Goal: Transaction & Acquisition: Purchase product/service

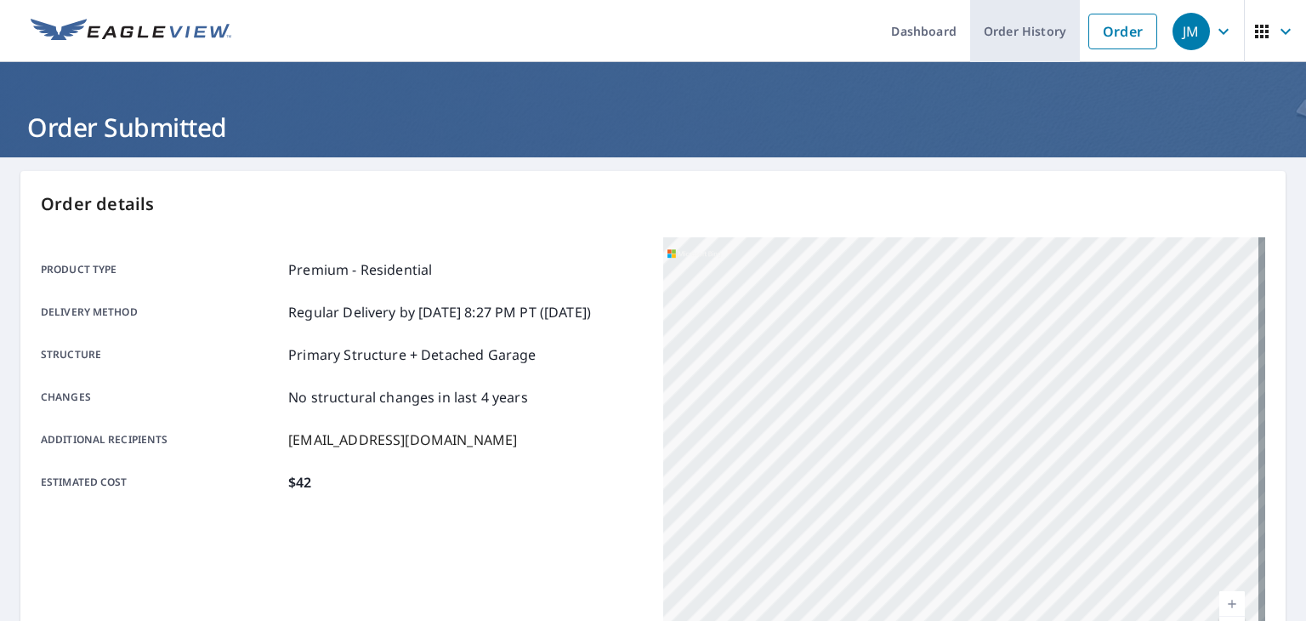
click at [1003, 33] on link "Order History" at bounding box center [1025, 31] width 110 height 62
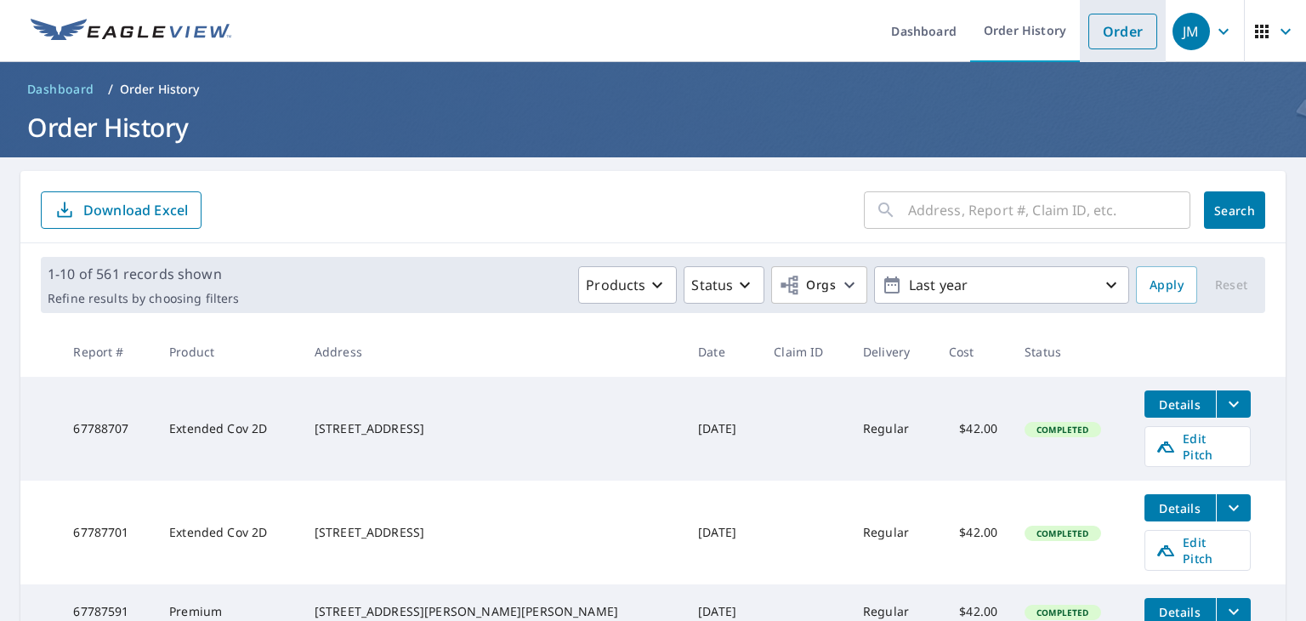
click at [1122, 29] on link "Order" at bounding box center [1122, 32] width 69 height 36
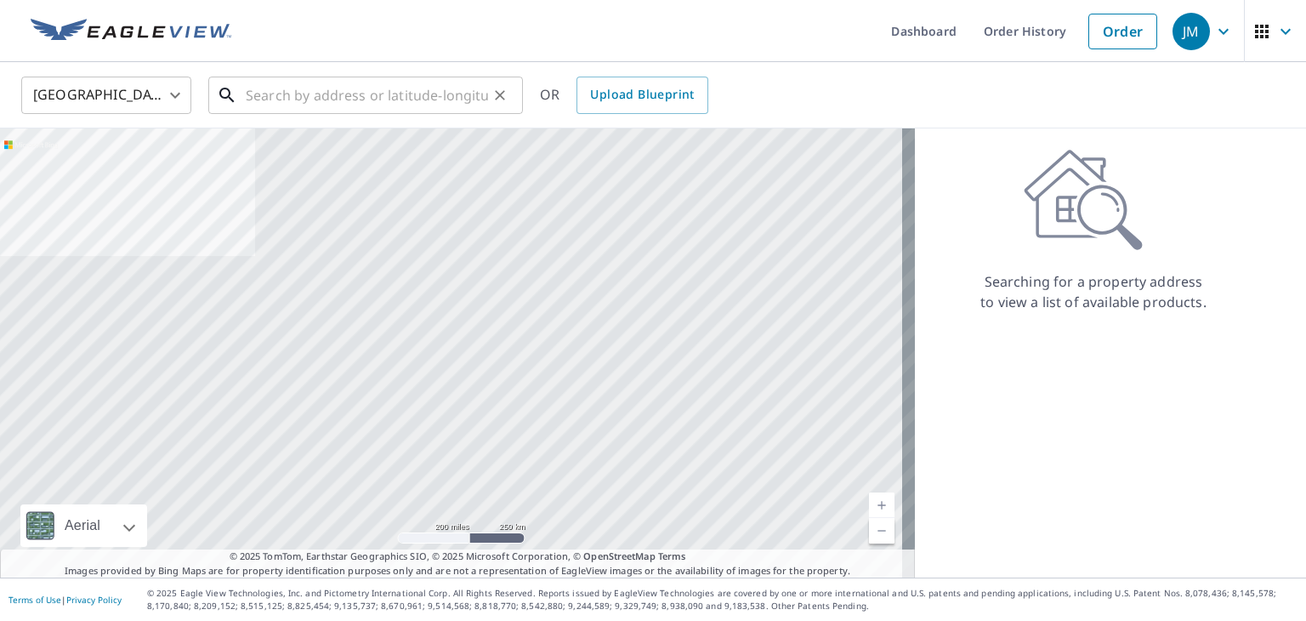
click at [401, 98] on input "text" at bounding box center [367, 95] width 242 height 48
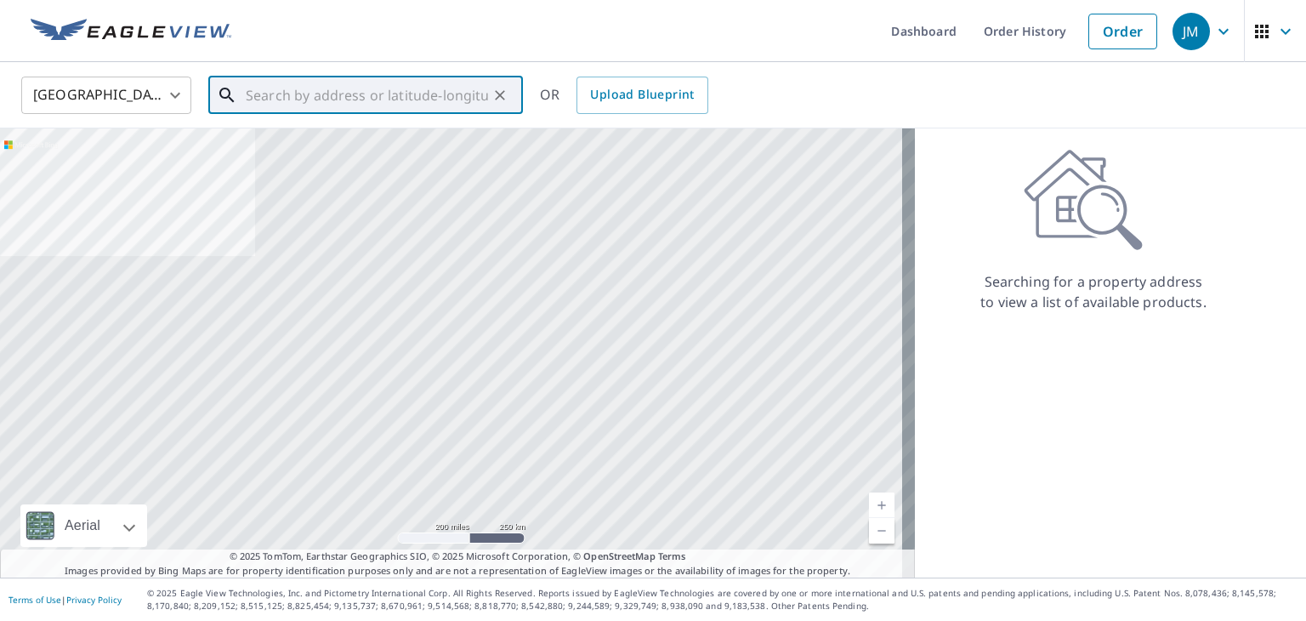
paste input "[STREET_ADDRESS]"
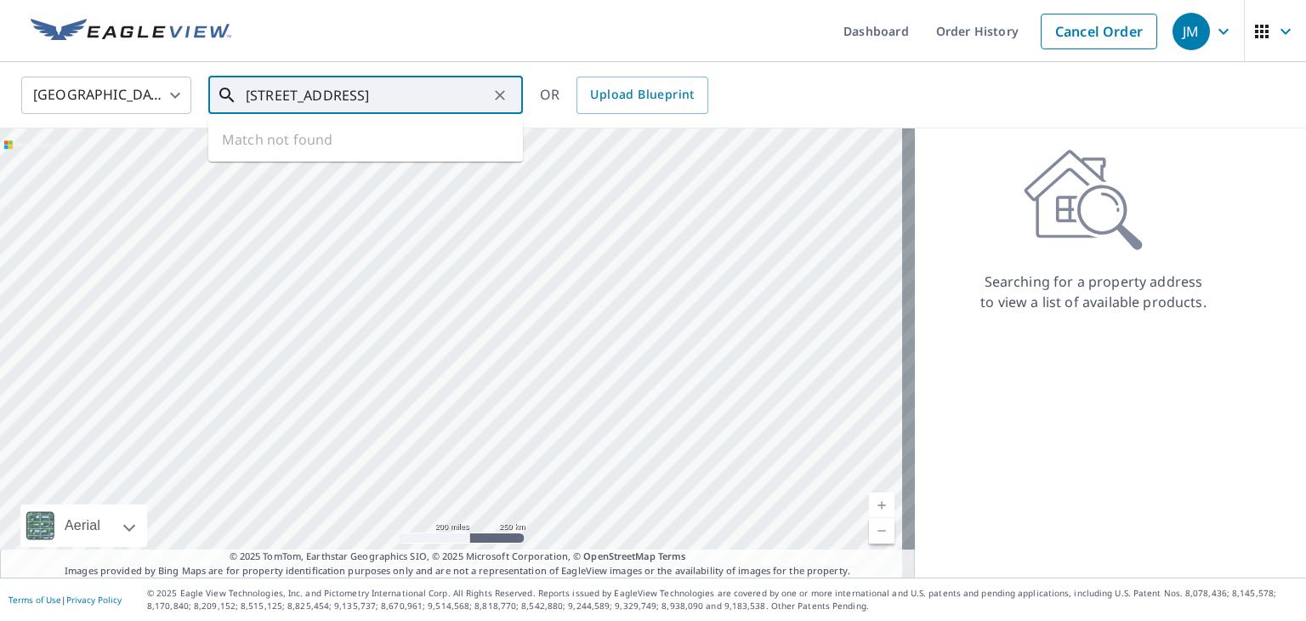
scroll to position [0, 3]
click at [333, 143] on span "[STREET_ADDRESS]" at bounding box center [375, 144] width 267 height 20
type input "[STREET_ADDRESS][PERSON_NAME]"
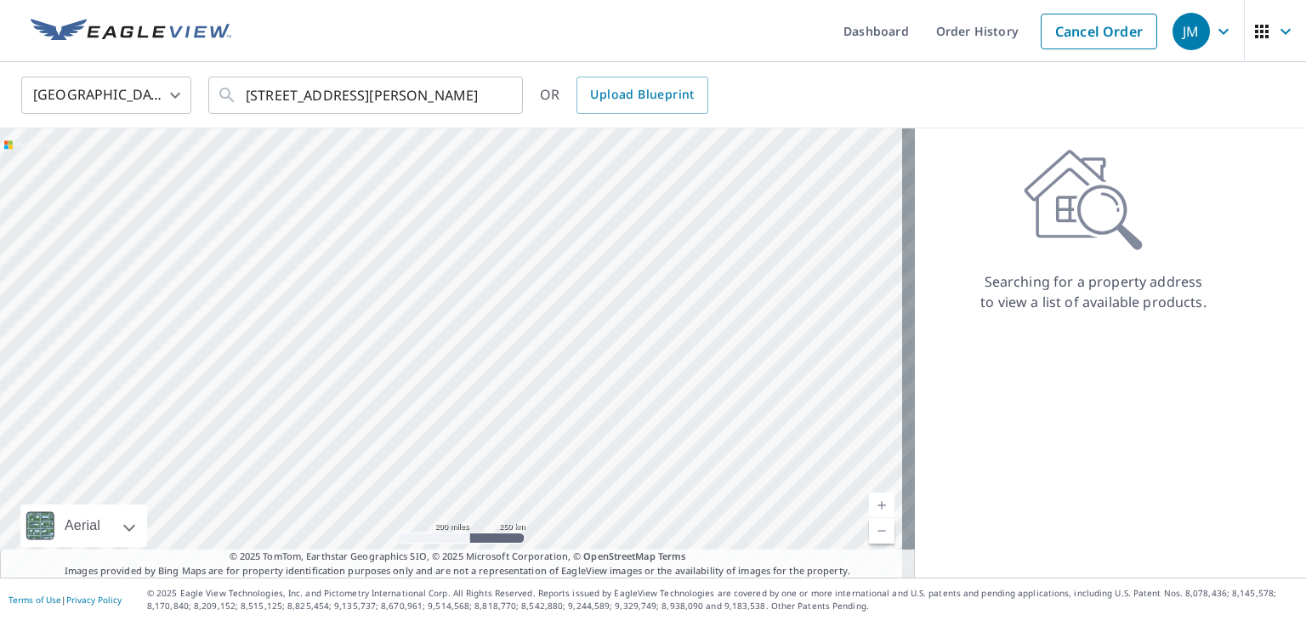
scroll to position [0, 0]
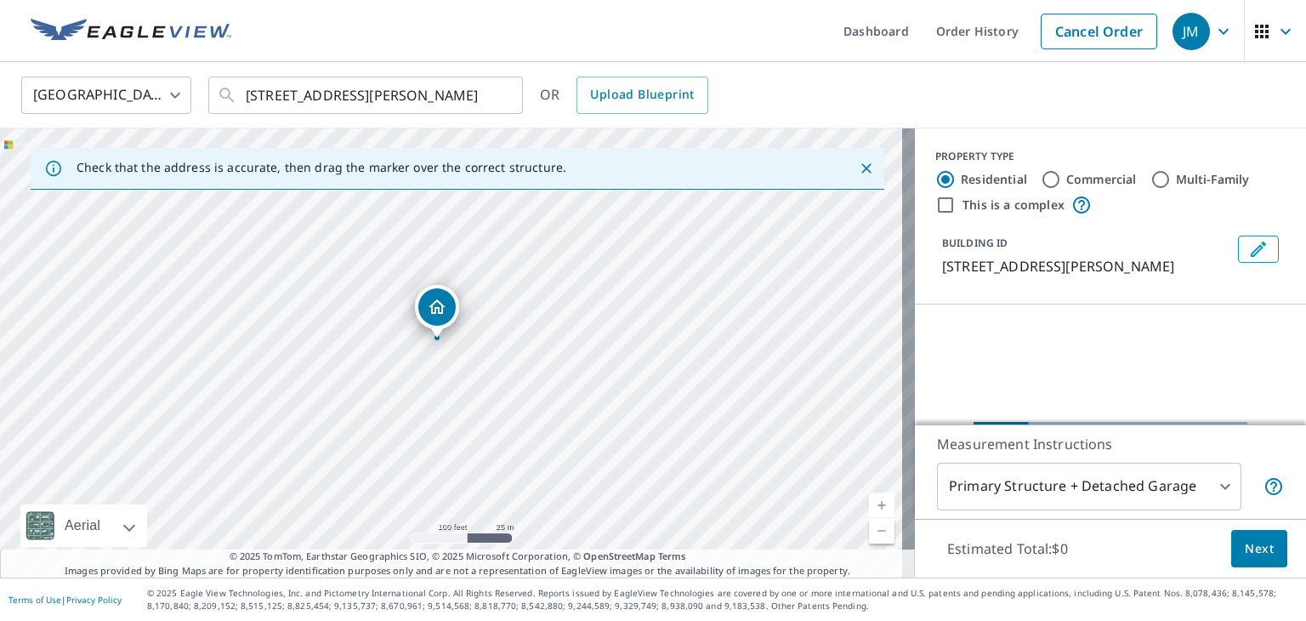
drag, startPoint x: 487, startPoint y: 348, endPoint x: 465, endPoint y: 361, distance: 26.0
click at [465, 361] on div "[STREET_ADDRESS][PERSON_NAME]" at bounding box center [457, 352] width 915 height 449
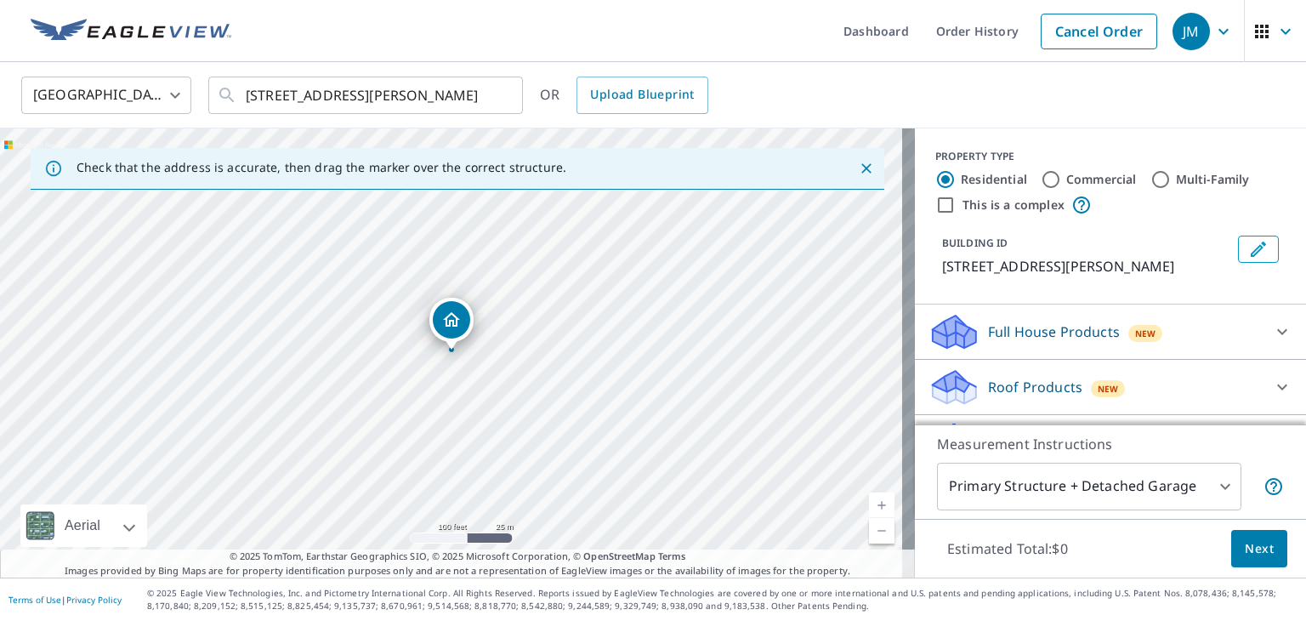
drag, startPoint x: 436, startPoint y: 307, endPoint x: 486, endPoint y: 298, distance: 51.0
click at [501, 97] on icon "Clear" at bounding box center [499, 95] width 17 height 17
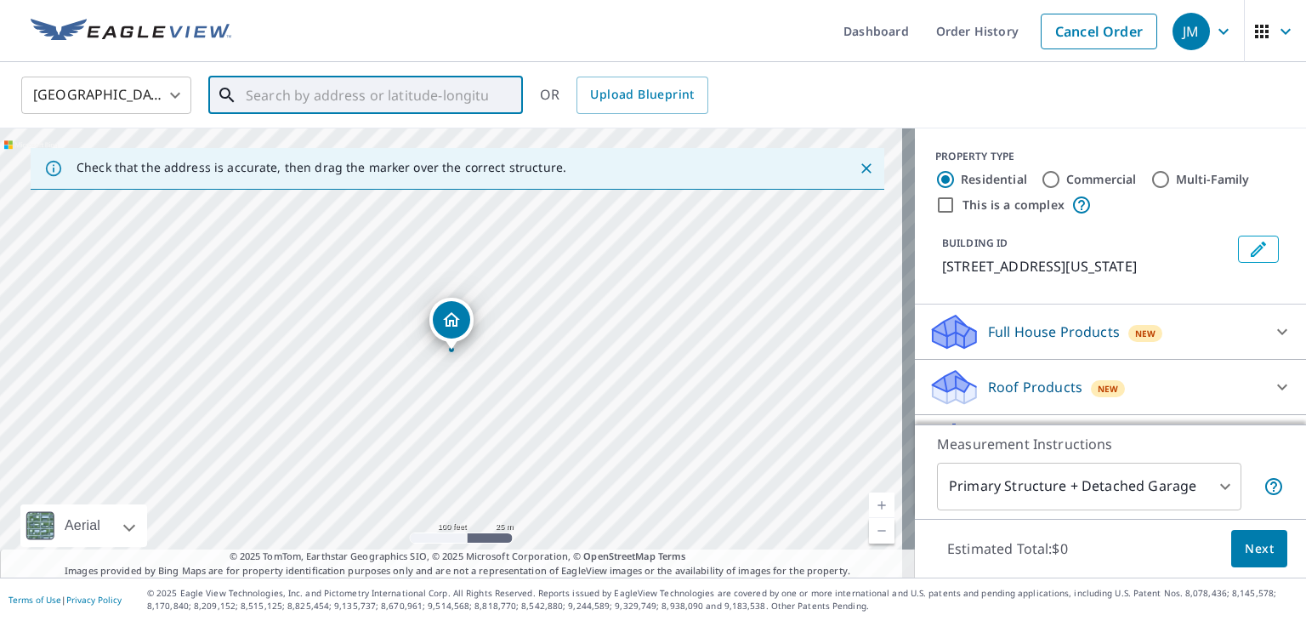
paste input "[STREET_ADDRESS]"
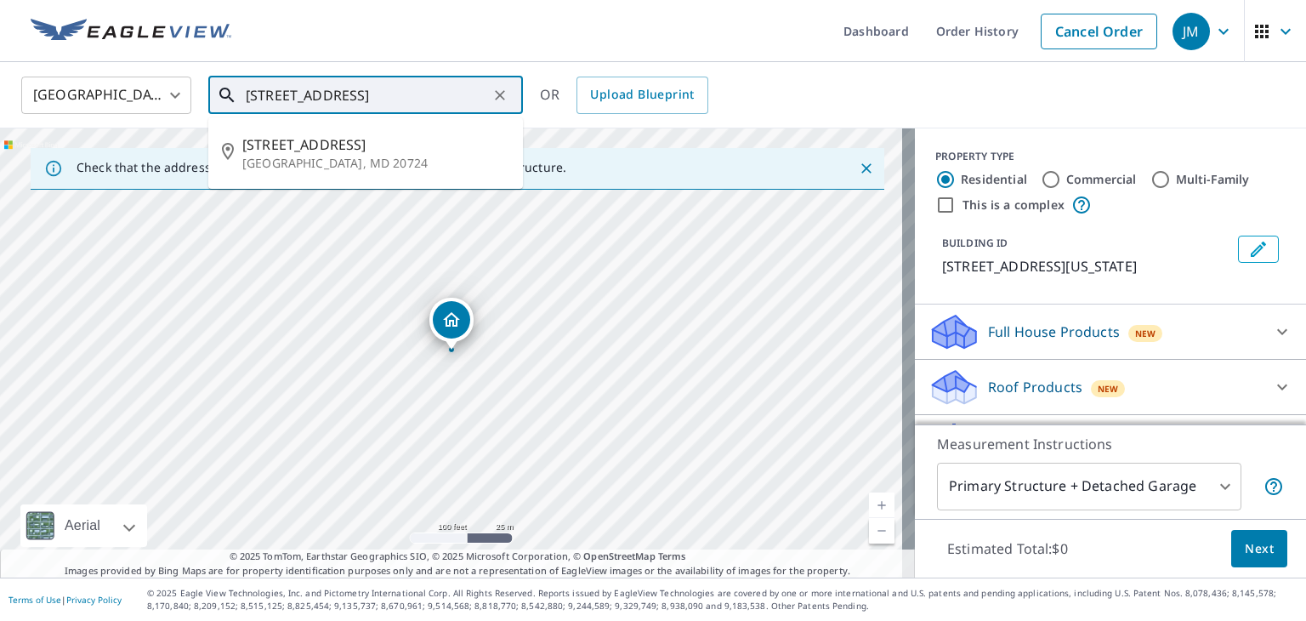
scroll to position [0, 3]
type input "[STREET_ADDRESS]"
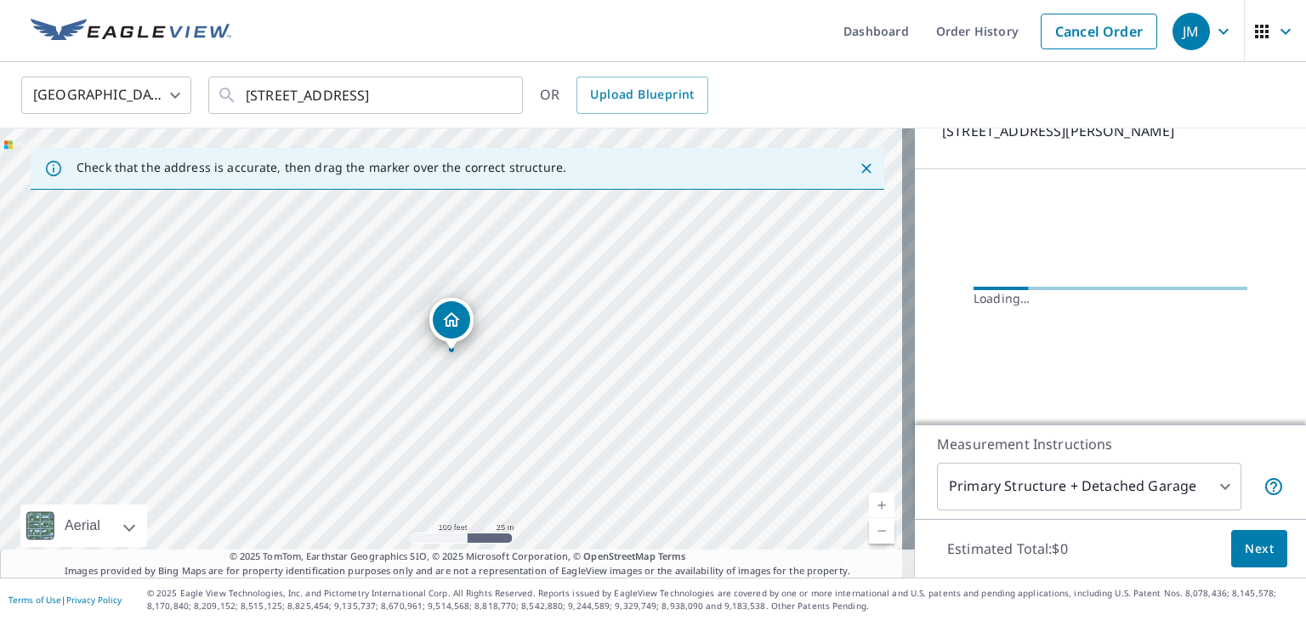
scroll to position [100, 0]
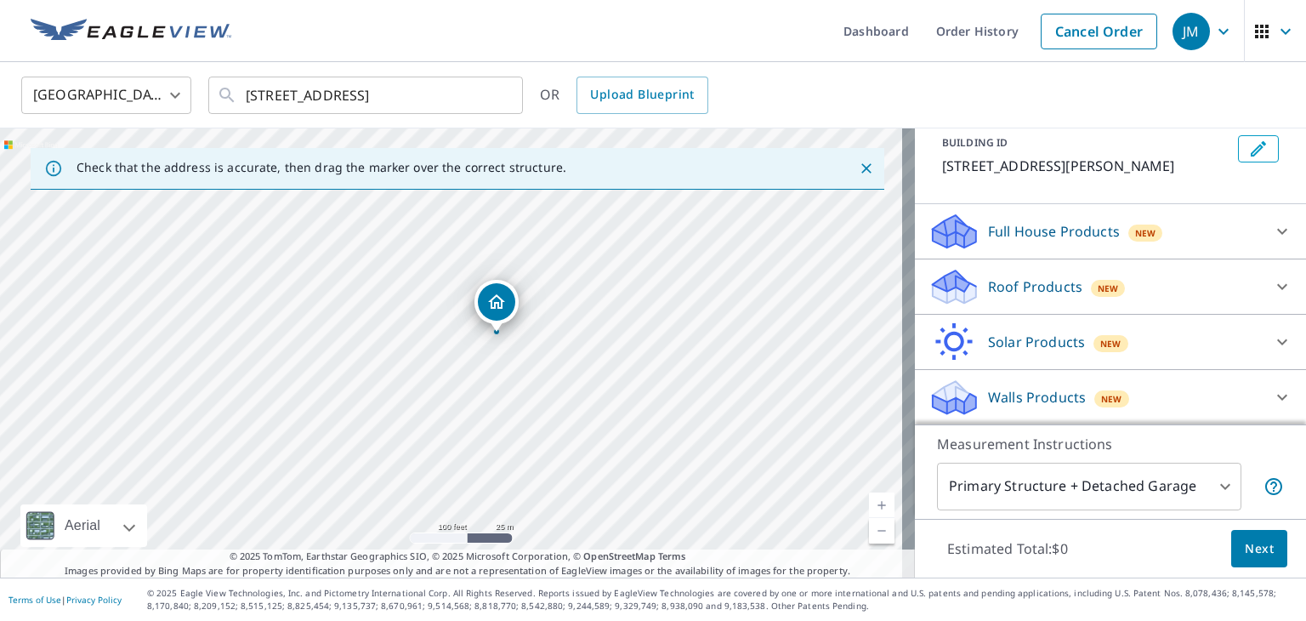
drag, startPoint x: 435, startPoint y: 323, endPoint x: 480, endPoint y: 305, distance: 48.5
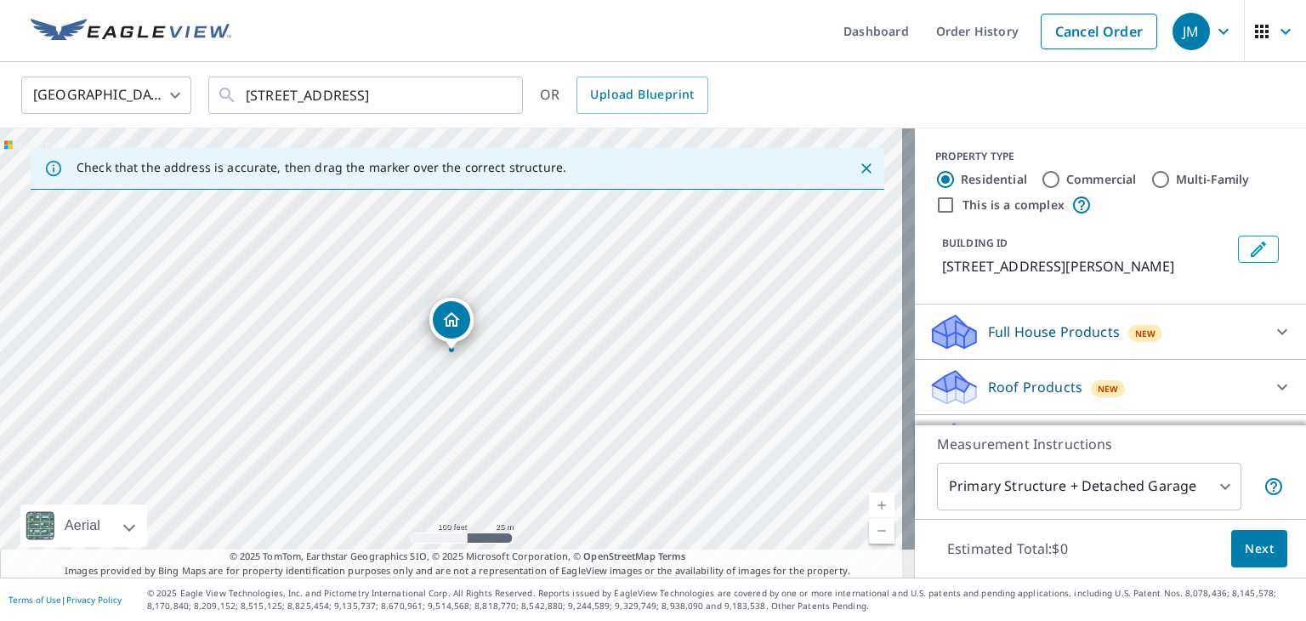
scroll to position [85, 0]
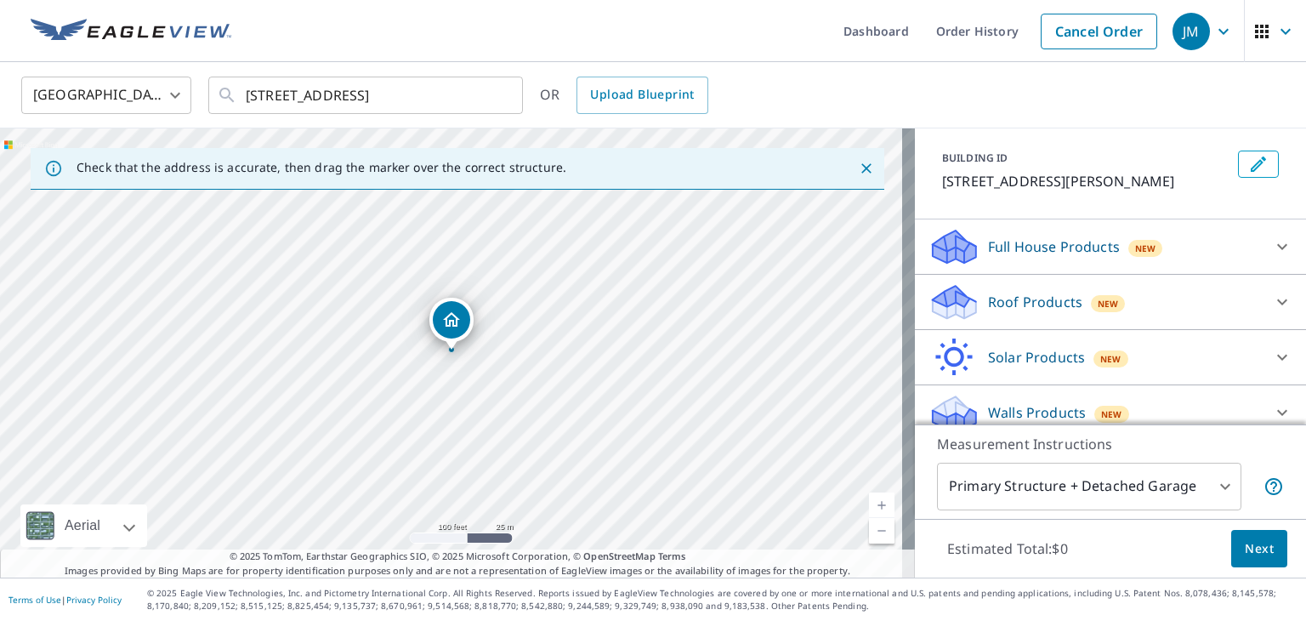
click at [1272, 299] on icon at bounding box center [1282, 302] width 20 height 20
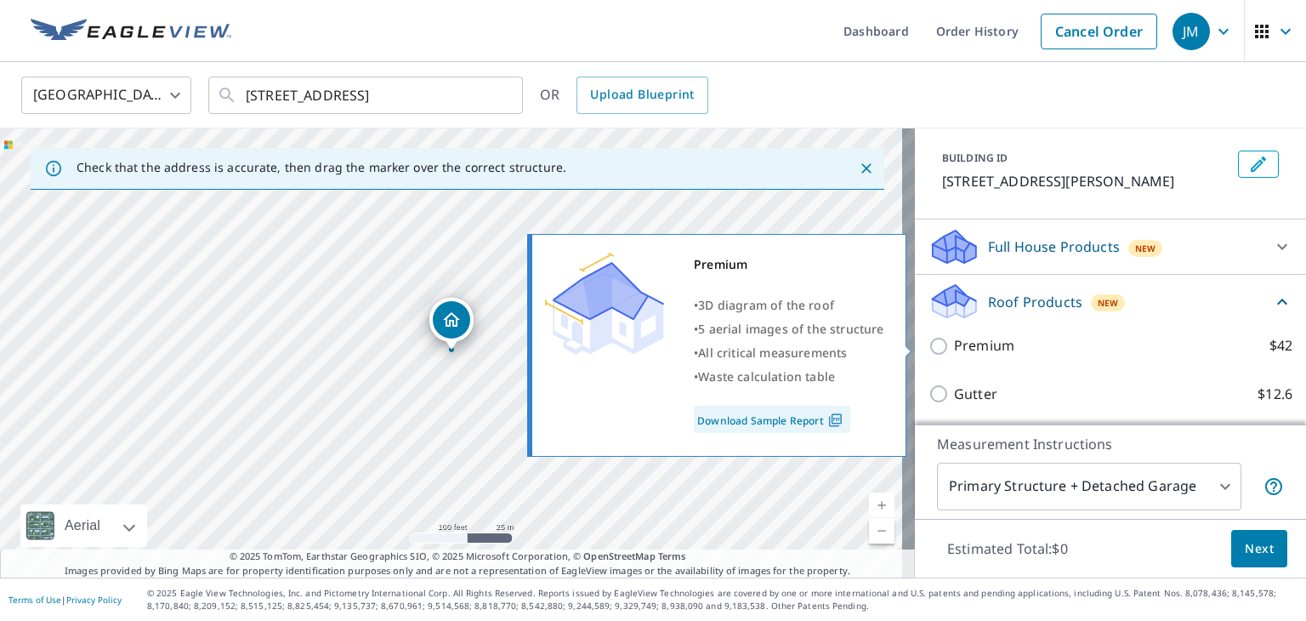
click at [1172, 355] on label "Premium $42" at bounding box center [1123, 345] width 338 height 21
click at [954, 355] on input "Premium $42" at bounding box center [942, 346] width 26 height 20
checkbox input "true"
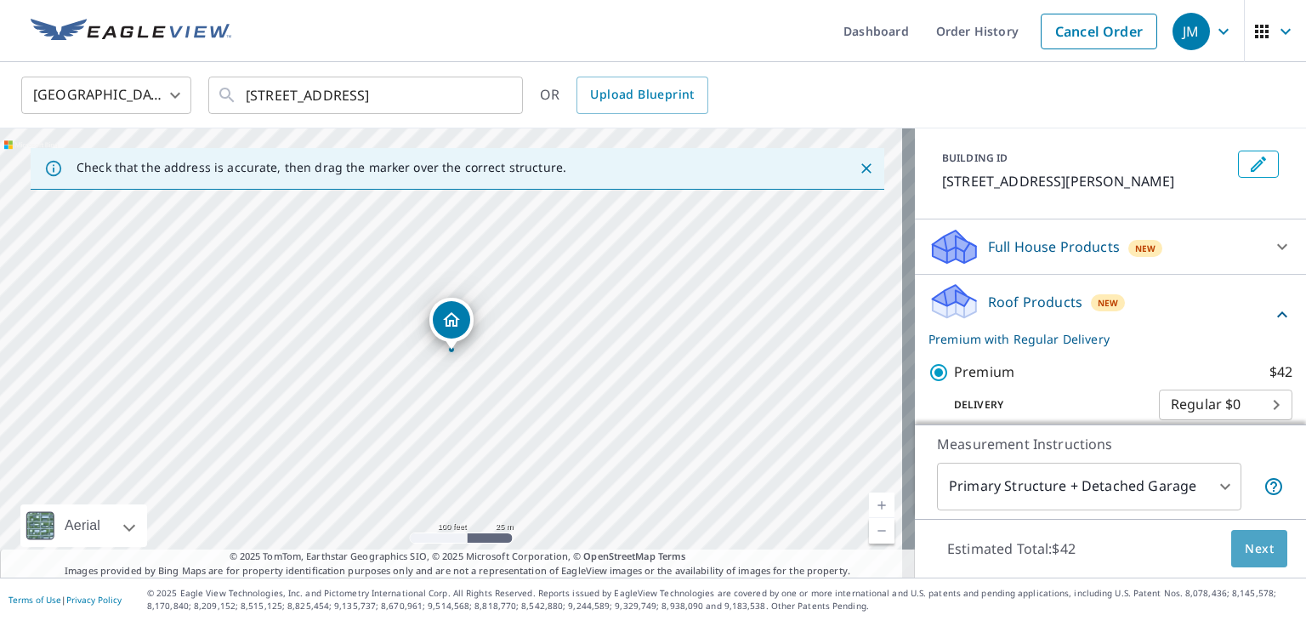
click at [1245, 543] on span "Next" at bounding box center [1259, 548] width 29 height 21
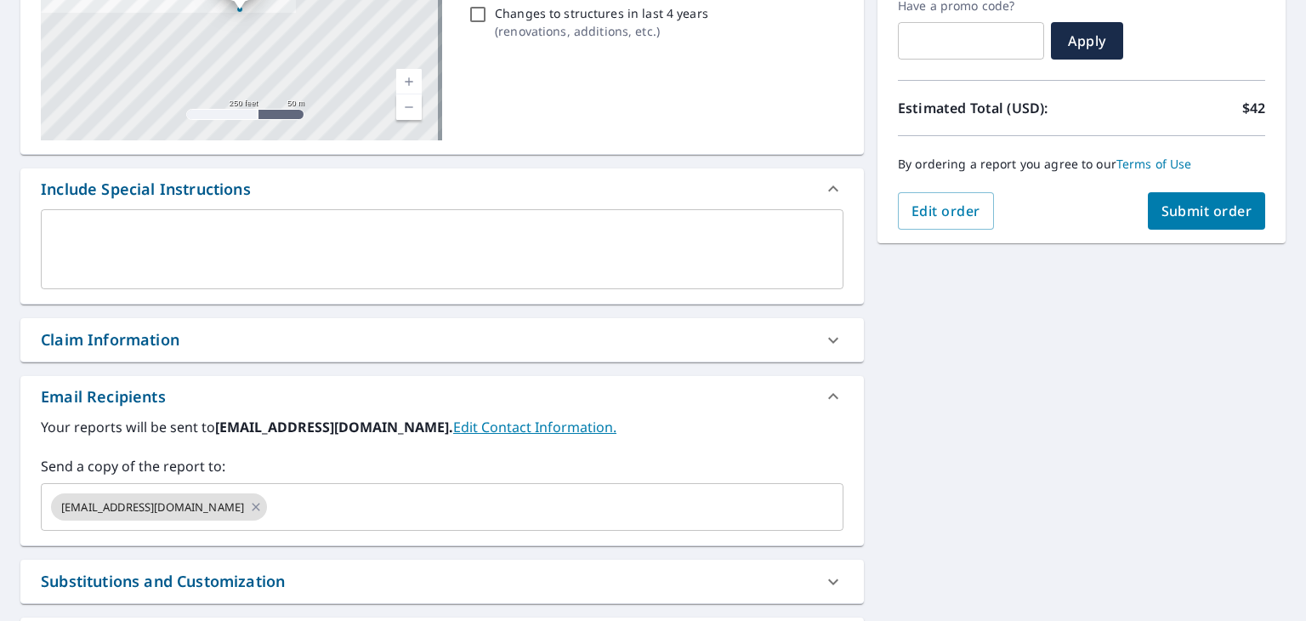
scroll to position [271, 0]
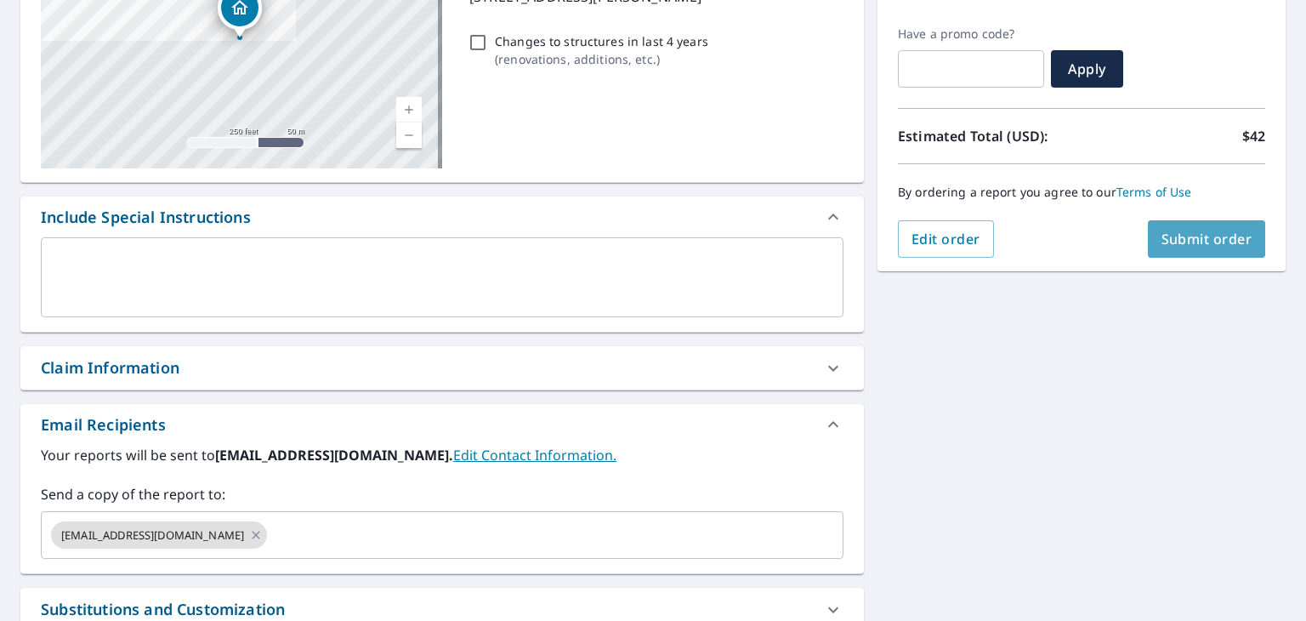
click at [1224, 233] on span "Submit order" at bounding box center [1207, 239] width 91 height 19
